Goal: Purchase product/service

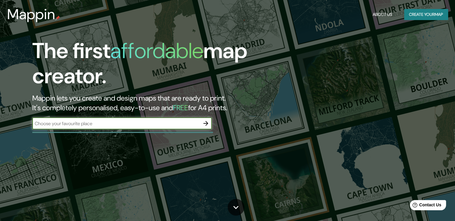
click at [196, 123] on input "text" at bounding box center [115, 123] width 167 height 7
click at [118, 122] on input "text" at bounding box center [115, 123] width 167 height 7
type input "leoncio prado"
click at [206, 123] on icon "button" at bounding box center [205, 123] width 7 height 7
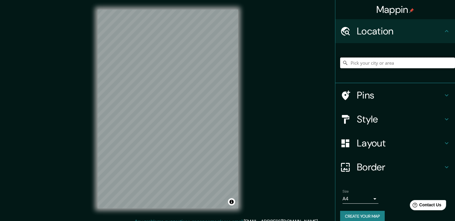
click at [376, 63] on input "Pick your city or area" at bounding box center [397, 62] width 115 height 11
click at [371, 60] on input "Huanuco, [GEOGRAPHIC_DATA], [GEOGRAPHIC_DATA]" at bounding box center [397, 62] width 115 height 11
click at [429, 64] on input "Huanuco, [GEOGRAPHIC_DATA], [GEOGRAPHIC_DATA]" at bounding box center [397, 62] width 115 height 11
click at [391, 65] on input "Huanuco, [GEOGRAPHIC_DATA], [GEOGRAPHIC_DATA]" at bounding box center [397, 62] width 115 height 11
click at [364, 65] on input "Huanuco, [GEOGRAPHIC_DATA], [GEOGRAPHIC_DATA]" at bounding box center [397, 62] width 115 height 11
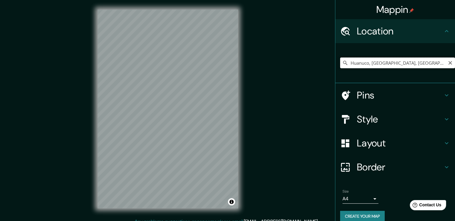
drag, startPoint x: 364, startPoint y: 63, endPoint x: 342, endPoint y: 63, distance: 21.5
click at [342, 63] on div "Huanuco, [GEOGRAPHIC_DATA], [GEOGRAPHIC_DATA]" at bounding box center [397, 62] width 115 height 11
click at [395, 62] on input "Pasaje Leoncio Prado, Huanuco, Departamento de Huánuco, Perú" at bounding box center [397, 62] width 115 height 11
click at [389, 62] on input "Pasaje Leoncio Prado, Huanuco, Departamento de Huánuco, Perú" at bounding box center [397, 62] width 115 height 11
click at [284, 65] on div "Mappin Location Pasaje Leoncio Prado, Huanuco, Departamento de Huánuco, Perú Pi…" at bounding box center [227, 113] width 455 height 227
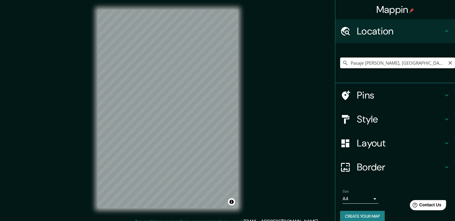
click at [381, 64] on input "Pasaje Leoncio Prado, Huanuco, Departamento de Huánuco, Perú" at bounding box center [397, 62] width 115 height 11
drag, startPoint x: 360, startPoint y: 62, endPoint x: 335, endPoint y: 60, distance: 25.5
click at [340, 60] on input "Pasaje Leoncio Prado, Huanuco, Departamento de Huánuco, Perú" at bounding box center [397, 62] width 115 height 11
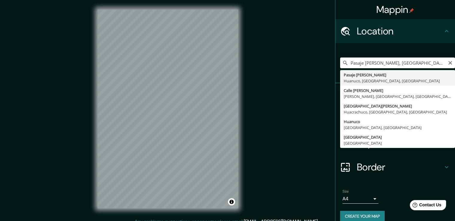
click at [375, 64] on input "Pasaje Leoncio Prado, Huanuco, Departamento de Huánuco, Perú" at bounding box center [397, 62] width 115 height 11
drag, startPoint x: 389, startPoint y: 62, endPoint x: 335, endPoint y: 58, distance: 54.2
click at [335, 58] on div "Pasaje Leoncio Prado, Huanuco, Departamento de Huánuco, Perú Pasaje Leoncio Pra…" at bounding box center [395, 63] width 120 height 40
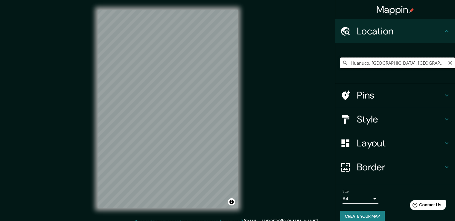
click at [385, 65] on input "Huanuco, [GEOGRAPHIC_DATA], [GEOGRAPHIC_DATA]" at bounding box center [397, 62] width 115 height 11
click at [410, 64] on input "Huanuco, [GEOGRAPHIC_DATA], [GEOGRAPHIC_DATA]" at bounding box center [397, 62] width 115 height 11
type input "Huánuco, Departamento de Huánuco, Perú"
click at [343, 63] on icon at bounding box center [345, 63] width 4 height 4
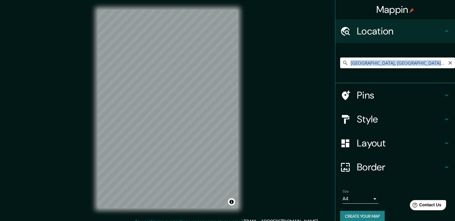
click at [429, 62] on input "Huánuco, Departamento de Huánuco, Perú" at bounding box center [397, 62] width 115 height 11
click at [437, 62] on input "Huánuco, Departamento de Huánuco, Perú" at bounding box center [397, 62] width 115 height 11
drag, startPoint x: 438, startPoint y: 62, endPoint x: 316, endPoint y: 57, distance: 122.9
click at [316, 57] on div "Mappin Location Huánuco, Departamento de Huánuco, Perú Pins Style Layout Border…" at bounding box center [227, 113] width 455 height 227
click at [419, 60] on input "[GEOGRAPHIC_DATA], [GEOGRAPHIC_DATA]" at bounding box center [397, 62] width 115 height 11
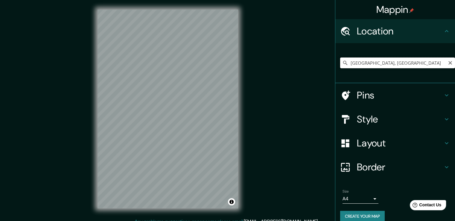
drag, startPoint x: 422, startPoint y: 60, endPoint x: 328, endPoint y: 60, distance: 94.4
click at [328, 60] on div "Mappin Location Departamento de Huánuco, Perú Pins Style Layout Border Choose a…" at bounding box center [227, 113] width 455 height 227
type input "Huanuco, [GEOGRAPHIC_DATA], [GEOGRAPHIC_DATA]"
click at [230, 201] on button "Toggle attribution" at bounding box center [231, 201] width 7 height 7
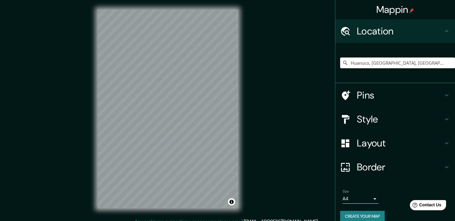
click at [246, 97] on div "© Mapbox © OpenStreetMap Improve this map" at bounding box center [168, 109] width 160 height 218
click at [257, 51] on div "Mappin Location Huanuco, Departamento de Huánuco, Perú Huanuco Departamento de …" at bounding box center [227, 113] width 455 height 227
click at [242, 114] on div "© Mapbox © OpenStreetMap Improve this map" at bounding box center [168, 109] width 160 height 218
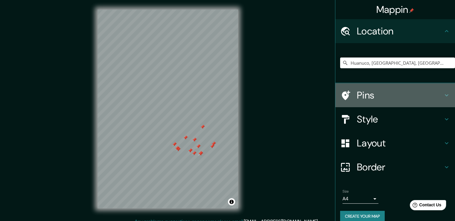
click at [420, 92] on h4 "Pins" at bounding box center [400, 95] width 86 height 12
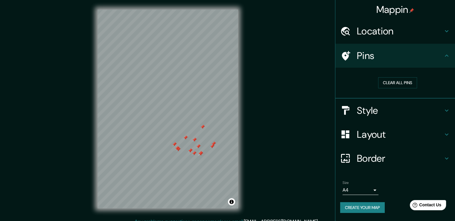
click at [435, 56] on h4 "Pins" at bounding box center [400, 56] width 86 height 12
click at [427, 106] on h4 "Style" at bounding box center [400, 110] width 86 height 12
click at [447, 110] on div "Style" at bounding box center [395, 110] width 120 height 24
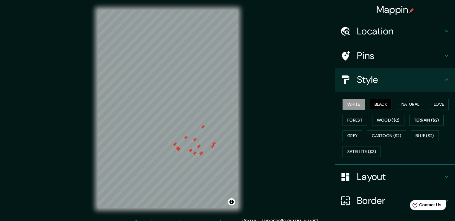
click at [374, 103] on button "Black" at bounding box center [380, 104] width 22 height 11
click at [400, 103] on button "Natural" at bounding box center [409, 104] width 27 height 11
click at [406, 13] on h4 "Mappin" at bounding box center [395, 10] width 38 height 12
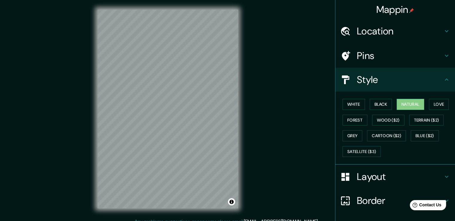
click at [387, 10] on h4 "Mappin" at bounding box center [395, 10] width 38 height 12
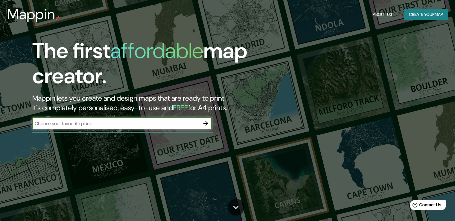
click at [208, 125] on icon "button" at bounding box center [205, 123] width 7 height 7
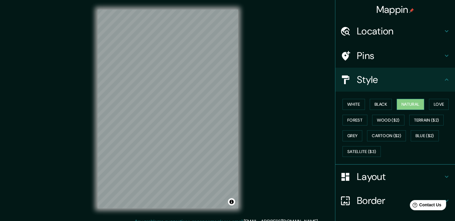
click at [406, 102] on button "Natural" at bounding box center [409, 104] width 27 height 11
click at [443, 80] on icon at bounding box center [446, 79] width 7 height 7
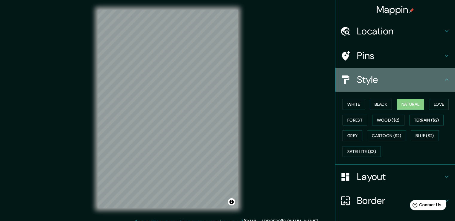
click at [444, 79] on icon at bounding box center [446, 79] width 4 height 2
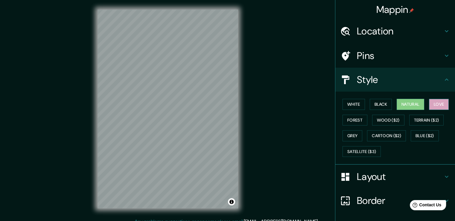
click at [436, 103] on button "Love" at bounding box center [439, 104] width 20 height 11
click at [348, 118] on button "Forest" at bounding box center [354, 119] width 25 height 11
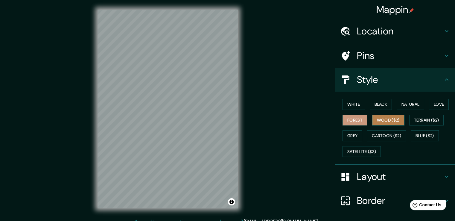
click at [381, 119] on button "Wood ($2)" at bounding box center [388, 119] width 32 height 11
click at [423, 121] on button "Terrain ($2)" at bounding box center [426, 119] width 35 height 11
click at [358, 131] on div "White Black Natural Love Forest Wood ($2) Terrain ($2) Grey Cartoon ($2) Blue (…" at bounding box center [397, 127] width 115 height 63
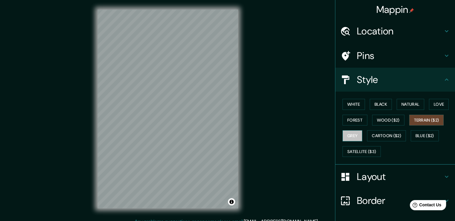
click at [354, 134] on button "Grey" at bounding box center [352, 135] width 20 height 11
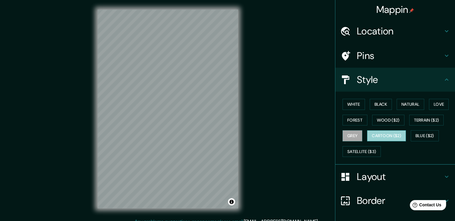
click at [383, 134] on button "Cartoon ($2)" at bounding box center [386, 135] width 39 height 11
click at [443, 175] on icon at bounding box center [446, 176] width 7 height 7
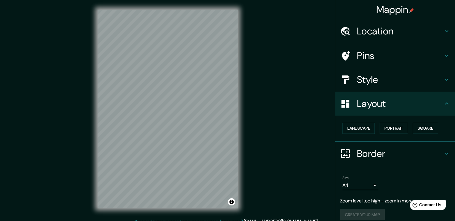
click at [438, 35] on div "Location" at bounding box center [395, 31] width 120 height 24
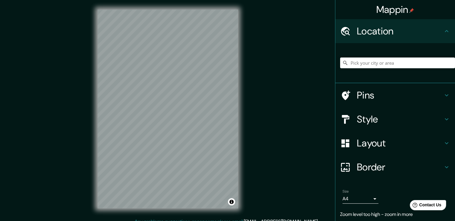
click at [443, 32] on icon at bounding box center [446, 30] width 7 height 7
click at [392, 58] on input "Pick your city or area" at bounding box center [397, 62] width 115 height 11
click at [390, 61] on input "Pick your city or area" at bounding box center [397, 62] width 115 height 11
type input "Huanuco, [GEOGRAPHIC_DATA], [GEOGRAPHIC_DATA]"
click at [251, 86] on div "Mappin Location Huanuco, Departamento de Huánuco, Perú Huanuco Departamento de …" at bounding box center [227, 113] width 455 height 227
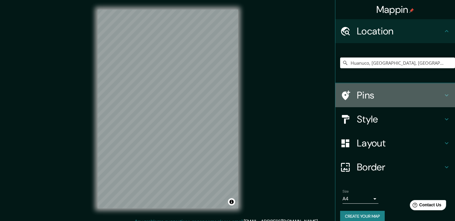
click at [420, 92] on h4 "Pins" at bounding box center [400, 95] width 86 height 12
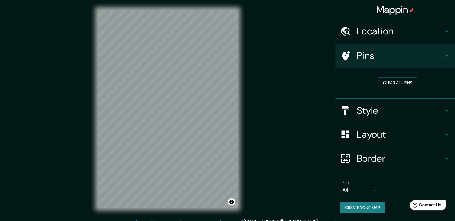
click at [445, 107] on icon at bounding box center [446, 110] width 7 height 7
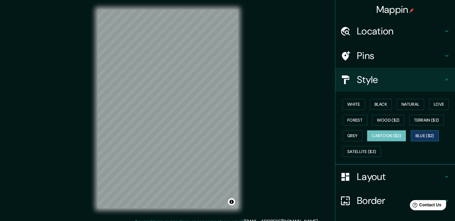
click at [426, 139] on button "Blue ($2)" at bounding box center [424, 135] width 28 height 11
click at [361, 150] on button "Satellite ($3)" at bounding box center [361, 151] width 38 height 11
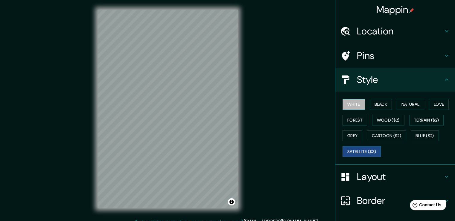
click at [351, 102] on button "White" at bounding box center [353, 104] width 22 height 11
click at [374, 101] on button "Black" at bounding box center [380, 104] width 22 height 11
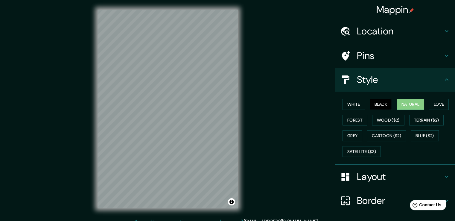
click at [397, 103] on button "Natural" at bounding box center [409, 104] width 27 height 11
click at [435, 102] on button "Love" at bounding box center [439, 104] width 20 height 11
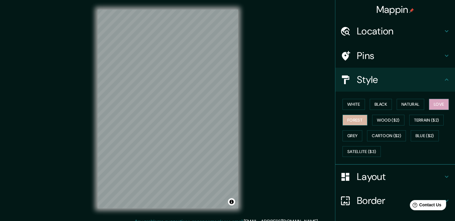
click at [351, 120] on button "Forest" at bounding box center [354, 119] width 25 height 11
click at [376, 118] on button "Wood ($2)" at bounding box center [388, 119] width 32 height 11
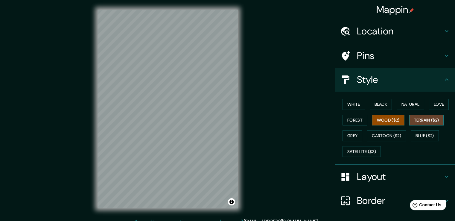
click at [409, 115] on button "Terrain ($2)" at bounding box center [426, 119] width 35 height 11
click at [352, 136] on button "Grey" at bounding box center [352, 135] width 20 height 11
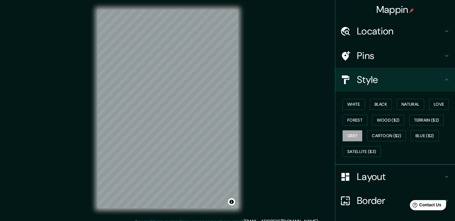
click at [238, 105] on div "© Mapbox © OpenStreetMap Improve this map" at bounding box center [168, 109] width 160 height 218
click at [188, 209] on div "© Mapbox © OpenStreetMap Improve this map" at bounding box center [168, 109] width 160 height 218
click at [375, 134] on button "Cartoon ($2)" at bounding box center [386, 135] width 39 height 11
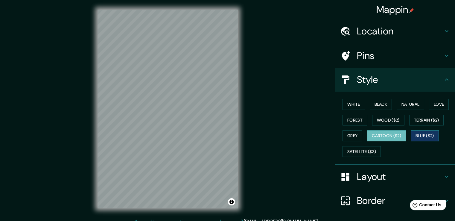
click at [417, 138] on button "Blue ($2)" at bounding box center [424, 135] width 28 height 11
click at [397, 138] on button "Cartoon ($2)" at bounding box center [386, 135] width 39 height 11
click at [359, 148] on button "Satellite ($3)" at bounding box center [361, 151] width 38 height 11
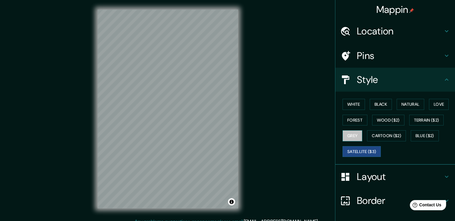
click at [352, 139] on button "Grey" at bounding box center [352, 135] width 20 height 11
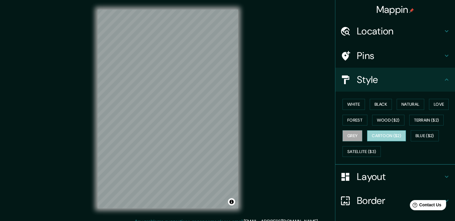
click at [378, 133] on button "Cartoon ($2)" at bounding box center [386, 135] width 39 height 11
click at [348, 117] on button "Forest" at bounding box center [354, 119] width 25 height 11
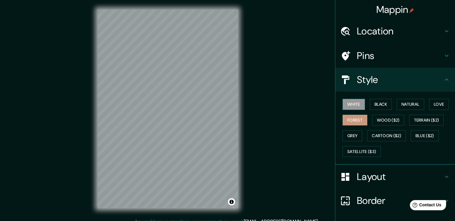
click at [349, 105] on button "White" at bounding box center [353, 104] width 22 height 11
click at [374, 104] on button "Black" at bounding box center [380, 104] width 22 height 11
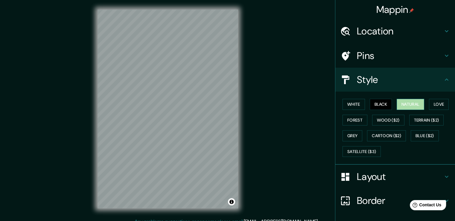
click at [396, 104] on button "Natural" at bounding box center [409, 104] width 27 height 11
click at [437, 104] on button "Love" at bounding box center [439, 104] width 20 height 11
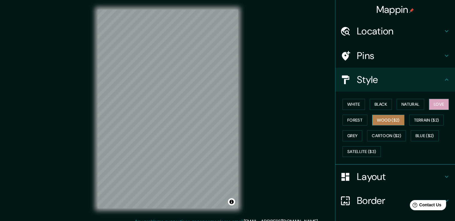
click at [390, 121] on button "Wood ($2)" at bounding box center [388, 119] width 32 height 11
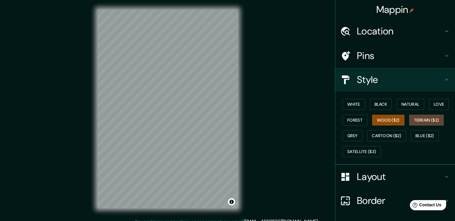
click at [414, 120] on button "Terrain ($2)" at bounding box center [426, 119] width 35 height 11
click at [349, 133] on button "Grey" at bounding box center [352, 135] width 20 height 11
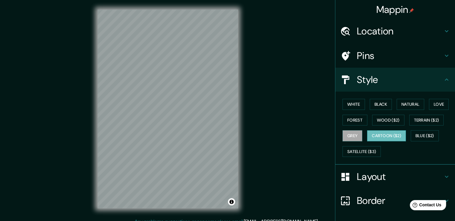
click at [371, 133] on button "Cartoon ($2)" at bounding box center [386, 135] width 39 height 11
click at [423, 176] on h4 "Layout" at bounding box center [400, 176] width 86 height 12
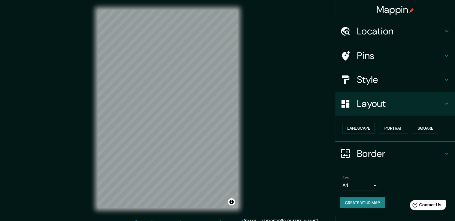
click at [437, 155] on h4 "Border" at bounding box center [400, 153] width 86 height 12
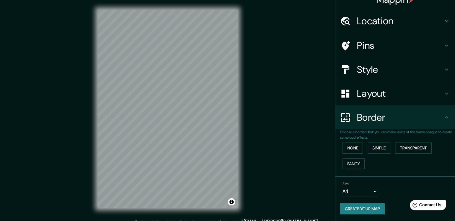
scroll to position [7, 0]
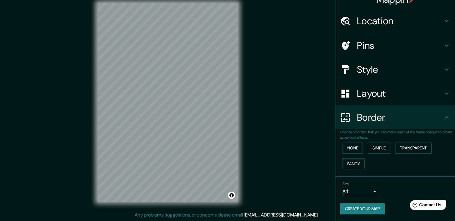
click at [370, 188] on body "Mappin Location Huanuco, Departamento de Huánuco, Perú Huanuco Departamento de …" at bounding box center [227, 103] width 455 height 221
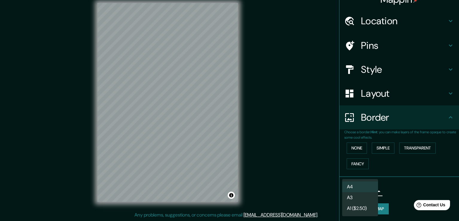
click at [374, 184] on li "A4" at bounding box center [360, 186] width 36 height 11
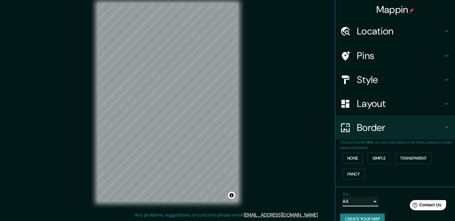
scroll to position [0, 0]
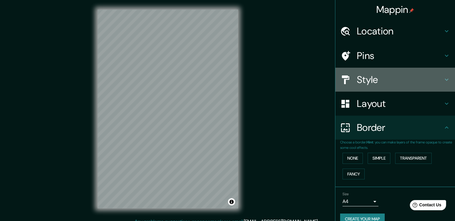
click at [411, 82] on h4 "Style" at bounding box center [400, 80] width 86 height 12
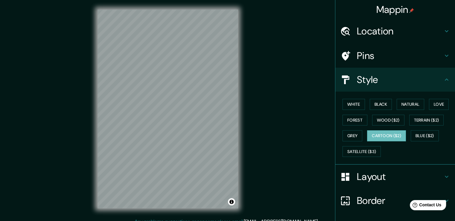
click at [411, 82] on h4 "Style" at bounding box center [400, 80] width 86 height 12
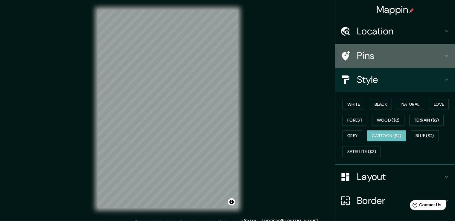
click at [406, 62] on div "Pins" at bounding box center [395, 56] width 120 height 24
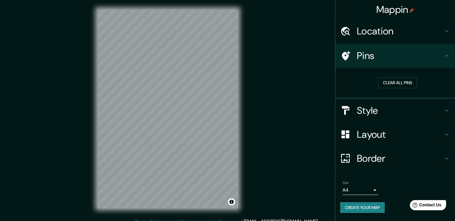
click at [408, 61] on div "Pins" at bounding box center [395, 56] width 120 height 24
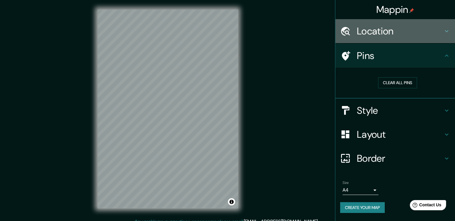
click at [410, 35] on h4 "Location" at bounding box center [400, 31] width 86 height 12
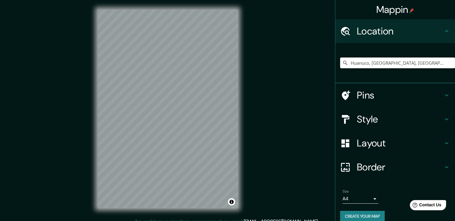
click at [410, 35] on h4 "Location" at bounding box center [400, 31] width 86 height 12
click at [432, 122] on h4 "Style" at bounding box center [400, 119] width 86 height 12
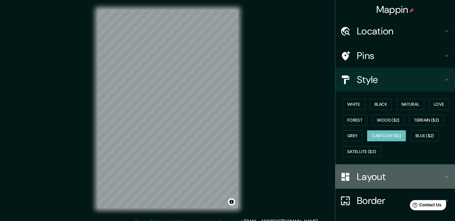
click at [428, 169] on div "Layout" at bounding box center [395, 176] width 120 height 24
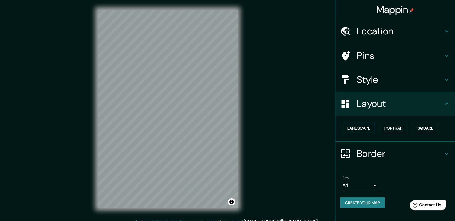
click at [358, 127] on button "Landscape" at bounding box center [358, 128] width 32 height 11
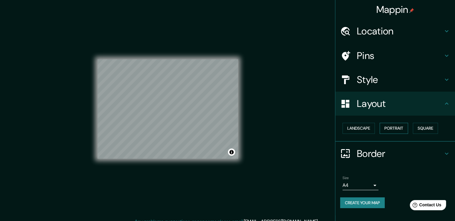
click at [392, 129] on button "Portrait" at bounding box center [393, 128] width 28 height 11
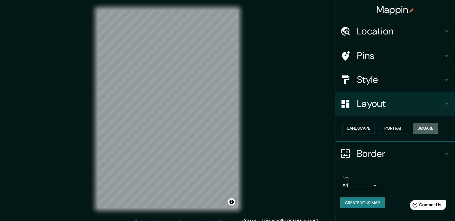
click at [422, 129] on button "Square" at bounding box center [424, 128] width 25 height 11
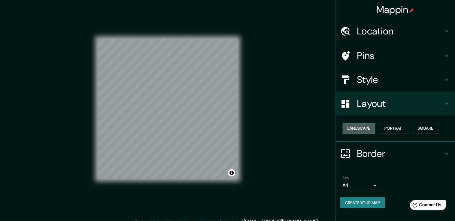
click at [362, 126] on button "Landscape" at bounding box center [358, 128] width 32 height 11
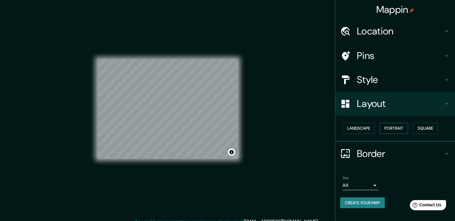
click at [394, 128] on button "Portrait" at bounding box center [393, 128] width 28 height 11
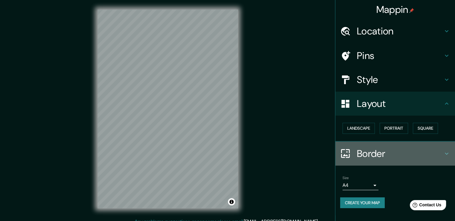
click at [384, 153] on h4 "Border" at bounding box center [400, 153] width 86 height 12
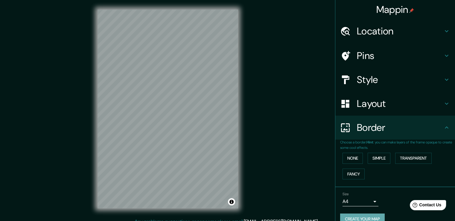
click at [370, 217] on button "Create your map" at bounding box center [362, 218] width 45 height 11
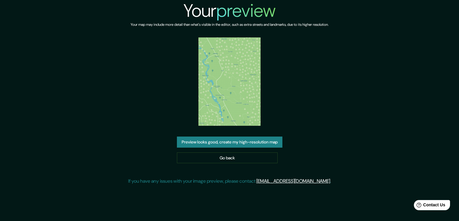
click at [238, 138] on button "Preview looks good, create my high-resolution map" at bounding box center [229, 141] width 105 height 11
click at [227, 146] on button "Preview looks good, create my high-resolution map" at bounding box center [229, 141] width 105 height 11
click at [243, 155] on link "Go back" at bounding box center [227, 157] width 101 height 11
click at [281, 102] on div "Your preview Your map may include more detail than what's visible in the editor…" at bounding box center [229, 94] width 203 height 189
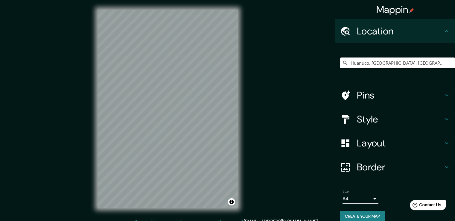
click at [383, 62] on input "Huanuco, [GEOGRAPHIC_DATA], [GEOGRAPHIC_DATA]" at bounding box center [397, 62] width 115 height 11
click at [390, 63] on input "Huanuco, [GEOGRAPHIC_DATA], [GEOGRAPHIC_DATA]" at bounding box center [397, 62] width 115 height 11
drag, startPoint x: 441, startPoint y: 64, endPoint x: 307, endPoint y: 70, distance: 134.0
click at [307, 70] on div "Mappin Location Huanuco, Departamento de Huánuco, Perú Pins Style Layout Border…" at bounding box center [227, 113] width 455 height 227
drag, startPoint x: 435, startPoint y: 62, endPoint x: 353, endPoint y: 66, distance: 82.3
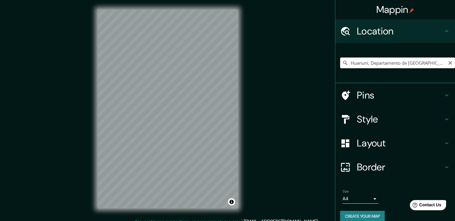
click at [353, 66] on input "Huanuni, Departamento de Oruro, Bolivia" at bounding box center [397, 62] width 115 height 11
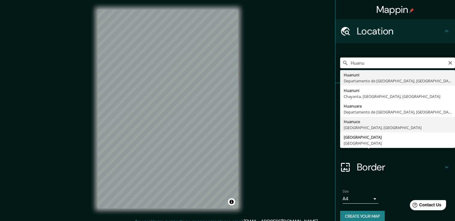
type input "Huanuco, [GEOGRAPHIC_DATA], [GEOGRAPHIC_DATA]"
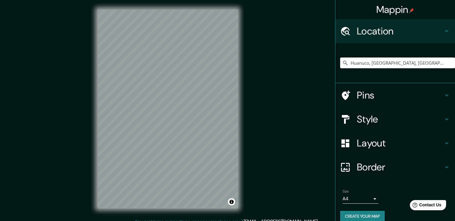
click at [401, 96] on h4 "Pins" at bounding box center [400, 95] width 86 height 12
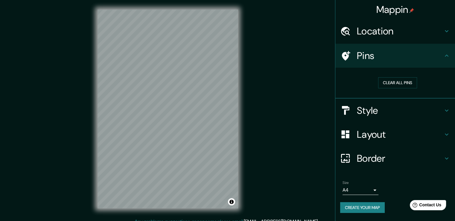
click at [420, 52] on h4 "Pins" at bounding box center [400, 56] width 86 height 12
click at [446, 55] on icon at bounding box center [446, 55] width 4 height 2
click at [373, 191] on body "Mappin Location Huanuco, Departamento de Huánuco, Perú Pins Clear all pins Styl…" at bounding box center [227, 110] width 455 height 221
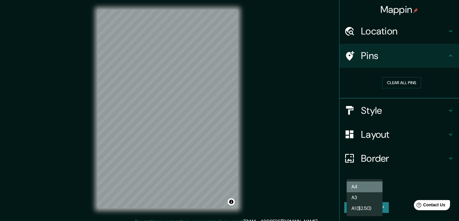
click at [373, 189] on li "A4" at bounding box center [365, 186] width 36 height 11
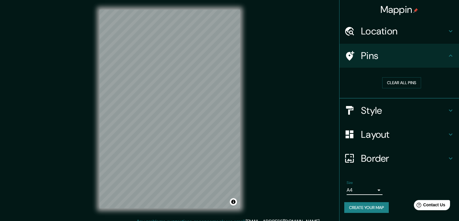
click at [374, 189] on body "Mappin Location Huanuco, Departamento de Huánuco, Perú Pins Clear all pins Styl…" at bounding box center [229, 110] width 459 height 221
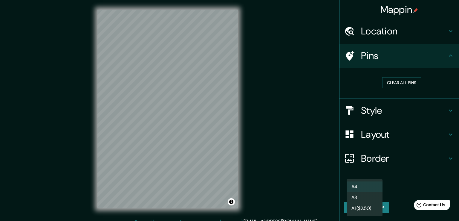
click at [390, 187] on div at bounding box center [229, 110] width 459 height 221
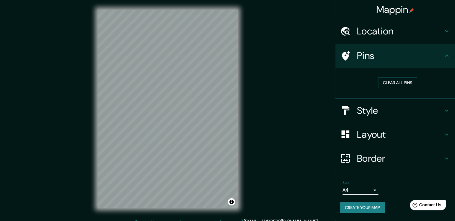
click at [394, 129] on h4 "Layout" at bounding box center [400, 134] width 86 height 12
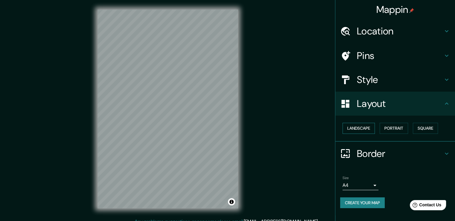
click at [362, 128] on button "Landscape" at bounding box center [358, 128] width 32 height 11
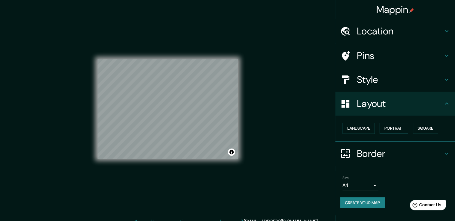
click at [395, 127] on button "Portrait" at bounding box center [393, 128] width 28 height 11
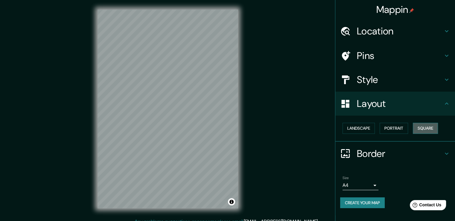
click at [417, 127] on button "Square" at bounding box center [424, 128] width 25 height 11
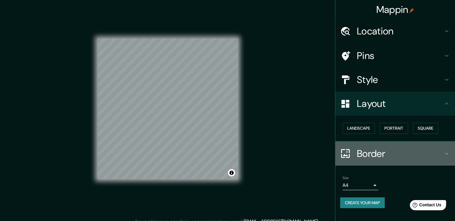
click at [394, 149] on h4 "Border" at bounding box center [400, 153] width 86 height 12
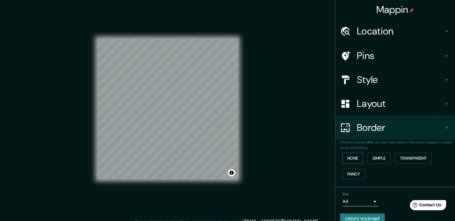
click at [351, 158] on button "None" at bounding box center [352, 157] width 20 height 11
click at [368, 157] on button "Simple" at bounding box center [378, 157] width 23 height 11
click at [395, 154] on button "Transparent" at bounding box center [413, 157] width 36 height 11
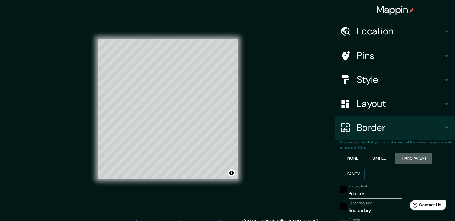
click at [404, 158] on button "Transparent" at bounding box center [413, 157] width 36 height 11
type input "226"
type input "38"
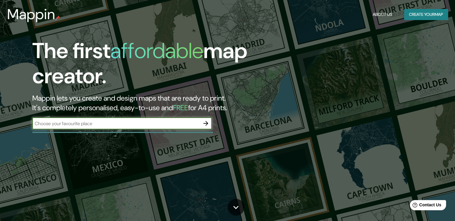
click at [208, 121] on icon "button" at bounding box center [205, 123] width 7 height 7
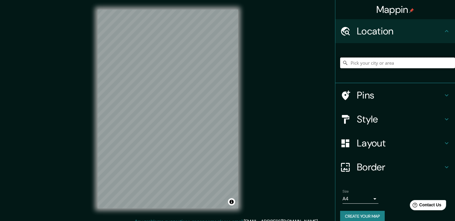
click at [379, 63] on input "Pick your city or area" at bounding box center [397, 62] width 115 height 11
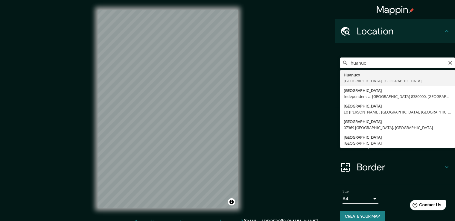
type input "Huanuco, [GEOGRAPHIC_DATA], [GEOGRAPHIC_DATA]"
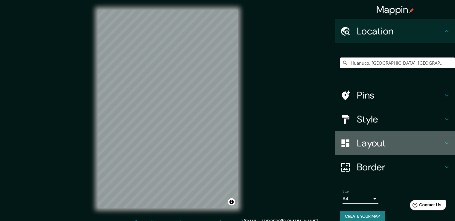
click at [383, 145] on h4 "Layout" at bounding box center [400, 143] width 86 height 12
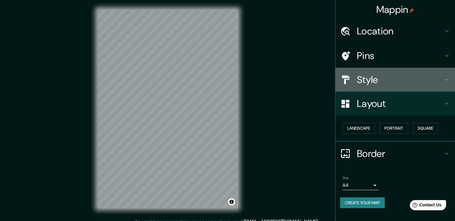
drag, startPoint x: 388, startPoint y: 82, endPoint x: 393, endPoint y: 86, distance: 7.4
click at [388, 82] on h4 "Style" at bounding box center [400, 80] width 86 height 12
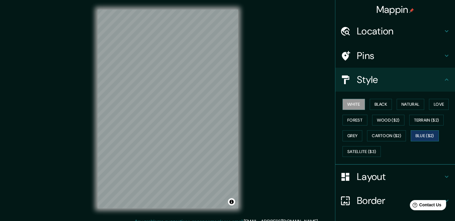
click at [423, 134] on button "Blue ($2)" at bounding box center [424, 135] width 28 height 11
click at [393, 140] on button "Cartoon ($2)" at bounding box center [386, 135] width 39 height 11
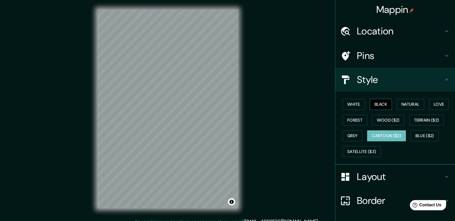
click at [375, 106] on button "Black" at bounding box center [380, 104] width 22 height 11
click at [355, 106] on button "White" at bounding box center [353, 104] width 22 height 11
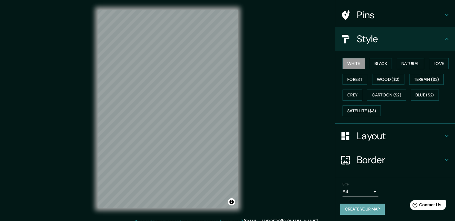
click at [364, 207] on button "Create your map" at bounding box center [362, 208] width 45 height 11
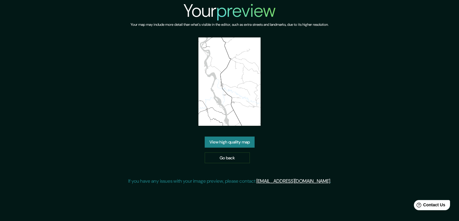
click at [241, 144] on link "View high quality map" at bounding box center [230, 141] width 50 height 11
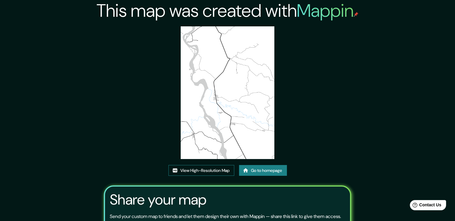
scroll to position [61, 0]
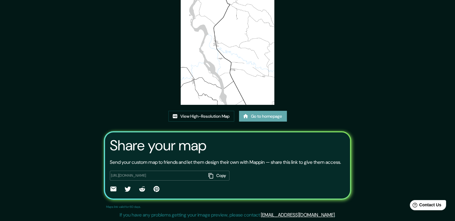
click at [264, 111] on link "Go to homepage" at bounding box center [263, 116] width 48 height 11
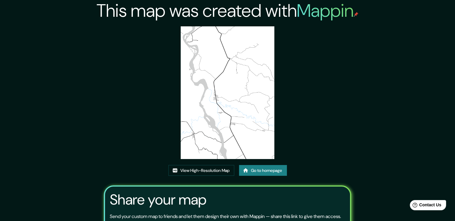
scroll to position [61, 0]
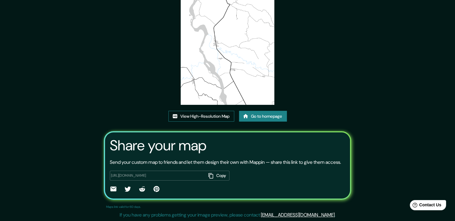
click at [222, 111] on link "View High-Resolution Map" at bounding box center [201, 116] width 66 height 11
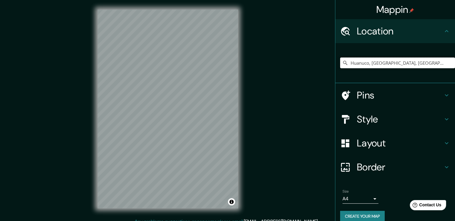
click at [410, 64] on input "Huanuco, [GEOGRAPHIC_DATA], [GEOGRAPHIC_DATA]" at bounding box center [397, 62] width 115 height 11
drag, startPoint x: 439, startPoint y: 64, endPoint x: 300, endPoint y: 65, distance: 139.3
click at [300, 65] on div "Mappin Location [GEOGRAPHIC_DATA], [GEOGRAPHIC_DATA], [GEOGRAPHIC_DATA] Pins St…" at bounding box center [227, 113] width 455 height 227
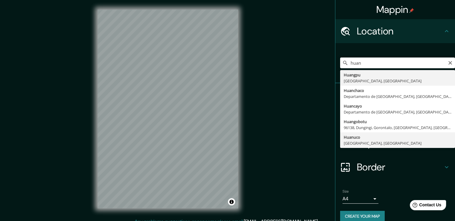
type input "Huanuco, [GEOGRAPHIC_DATA], [GEOGRAPHIC_DATA]"
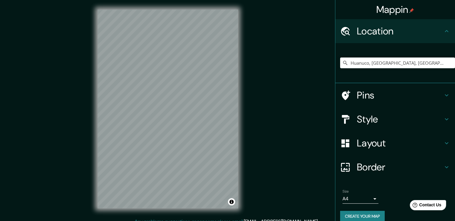
click at [385, 146] on h4 "Layout" at bounding box center [400, 143] width 86 height 12
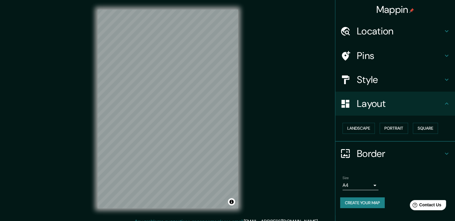
click at [384, 83] on h4 "Style" at bounding box center [400, 80] width 86 height 12
click at [415, 78] on h4 "Style" at bounding box center [400, 80] width 86 height 12
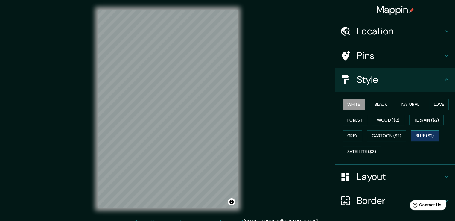
click at [422, 134] on button "Blue ($2)" at bounding box center [424, 135] width 28 height 11
drag, startPoint x: 386, startPoint y: 133, endPoint x: 380, endPoint y: 137, distance: 6.3
click at [386, 133] on button "Cartoon ($2)" at bounding box center [386, 135] width 39 height 11
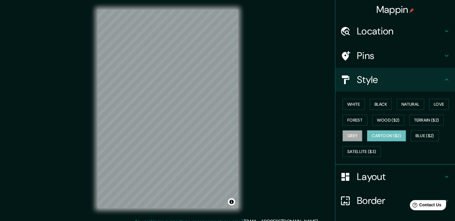
click at [355, 137] on button "Grey" at bounding box center [352, 135] width 20 height 11
click at [396, 53] on h4 "Pins" at bounding box center [400, 56] width 86 height 12
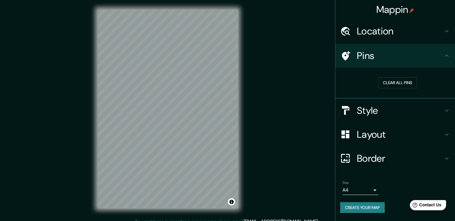
click at [399, 54] on h4 "Pins" at bounding box center [400, 56] width 86 height 12
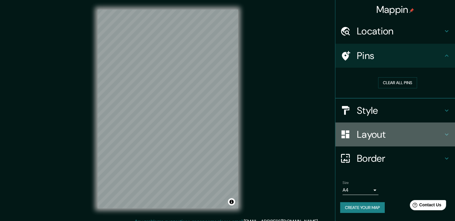
click at [434, 136] on h4 "Layout" at bounding box center [400, 134] width 86 height 12
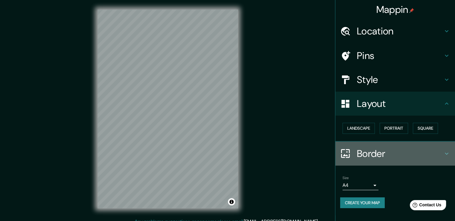
click at [392, 152] on h4 "Border" at bounding box center [400, 153] width 86 height 12
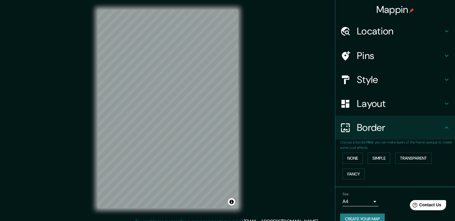
click at [426, 124] on h4 "Border" at bounding box center [400, 127] width 86 height 12
click at [365, 201] on body "Mappin Location [GEOGRAPHIC_DATA], [GEOGRAPHIC_DATA], [GEOGRAPHIC_DATA] Pins St…" at bounding box center [227, 110] width 455 height 221
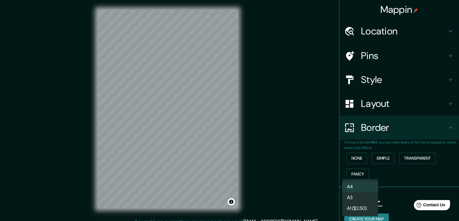
click at [399, 192] on div at bounding box center [229, 110] width 459 height 221
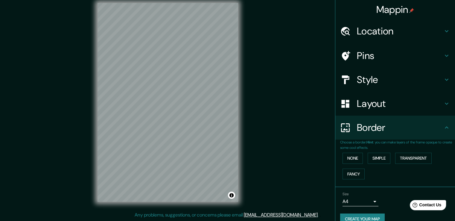
scroll to position [10, 0]
